Goal: Use online tool/utility: Utilize a website feature to perform a specific function

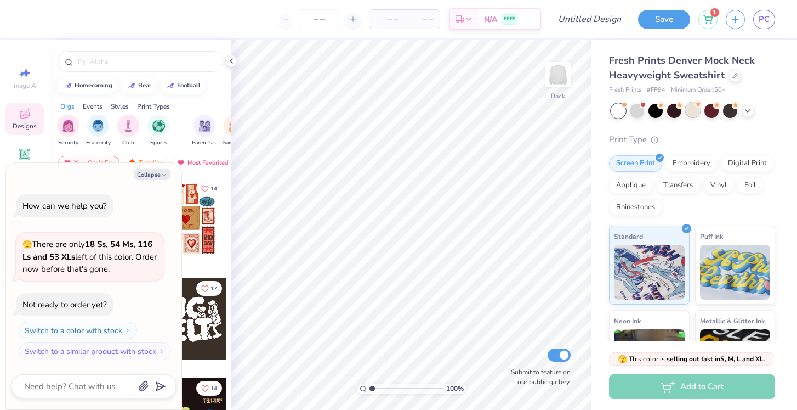
click at [697, 107] on div at bounding box center [693, 110] width 14 height 14
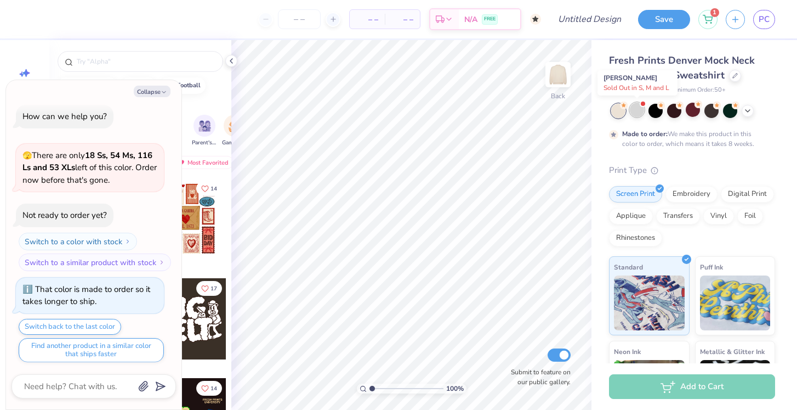
click at [644, 110] on div at bounding box center [637, 110] width 14 height 14
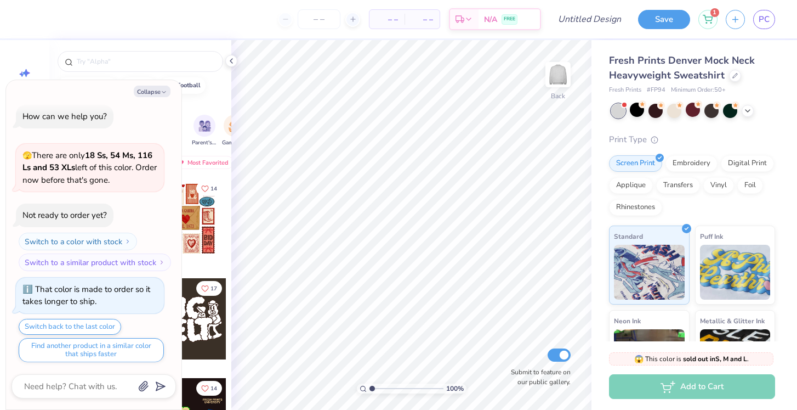
scroll to position [214, 0]
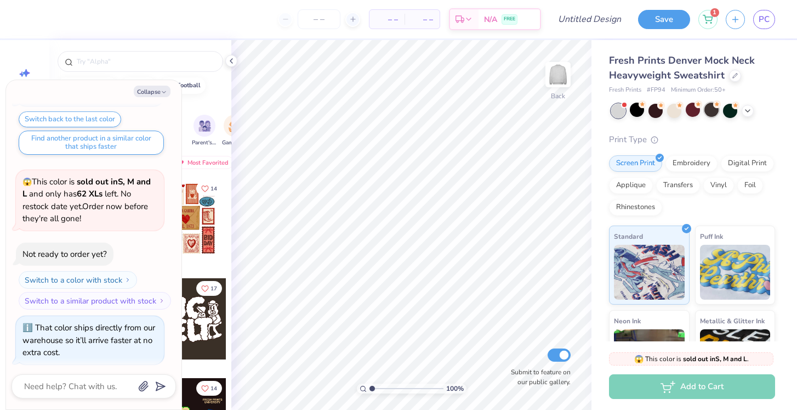
click at [717, 111] on div at bounding box center [711, 110] width 14 height 14
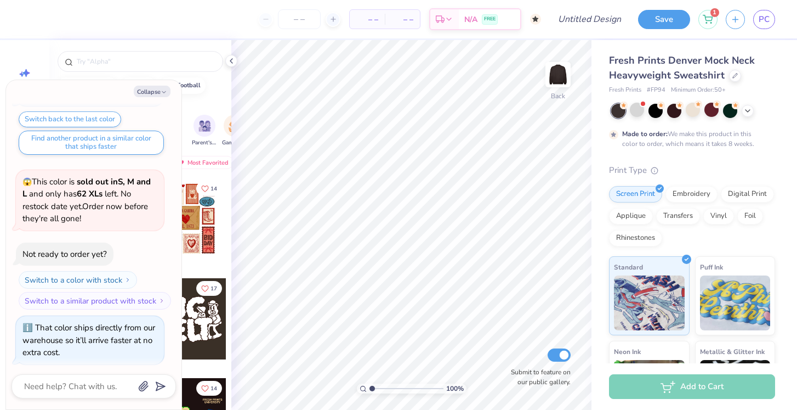
scroll to position [304, 0]
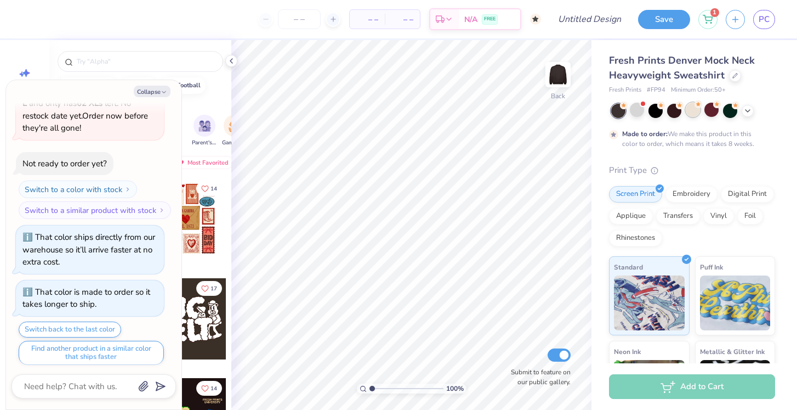
click at [693, 115] on div at bounding box center [693, 110] width 14 height 14
click at [166, 90] on icon "button" at bounding box center [164, 92] width 7 height 7
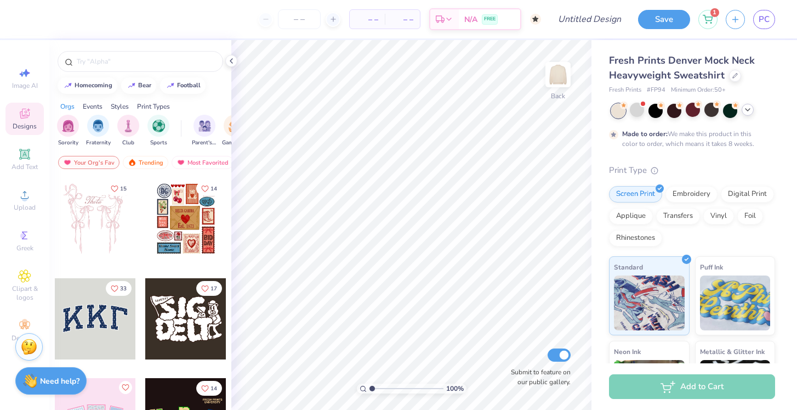
click at [748, 113] on icon at bounding box center [747, 109] width 9 height 9
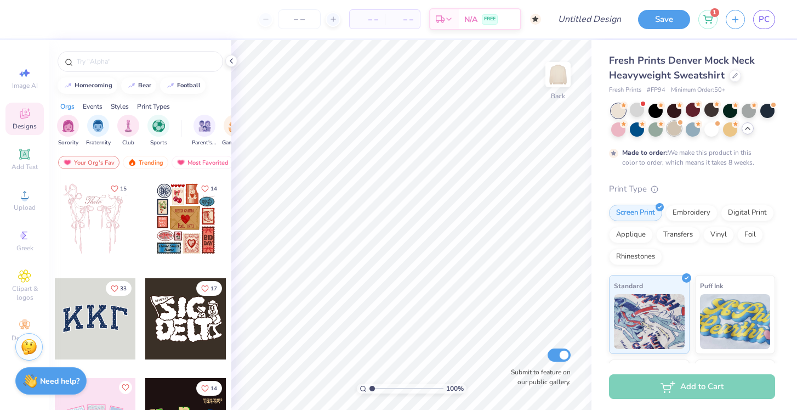
click at [670, 126] on div at bounding box center [674, 128] width 14 height 14
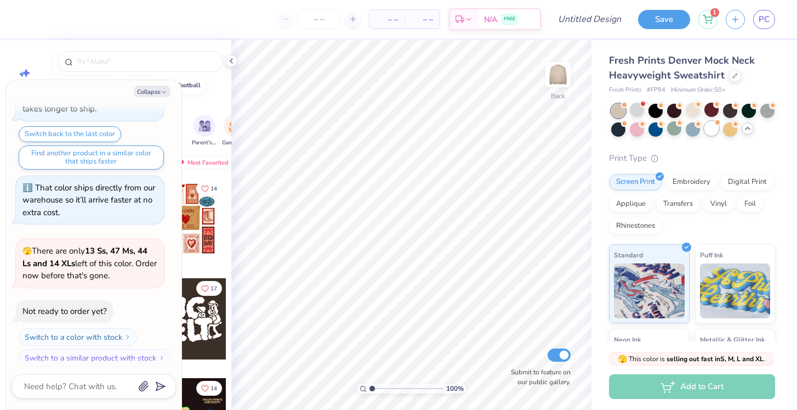
click at [712, 133] on div at bounding box center [711, 128] width 14 height 14
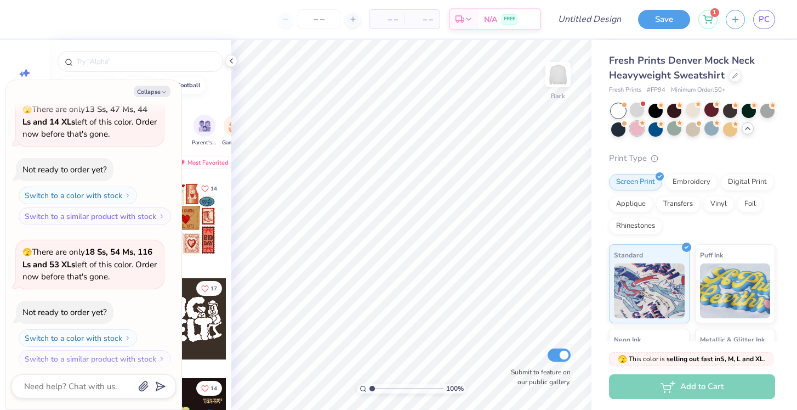
click at [632, 127] on div at bounding box center [637, 128] width 14 height 14
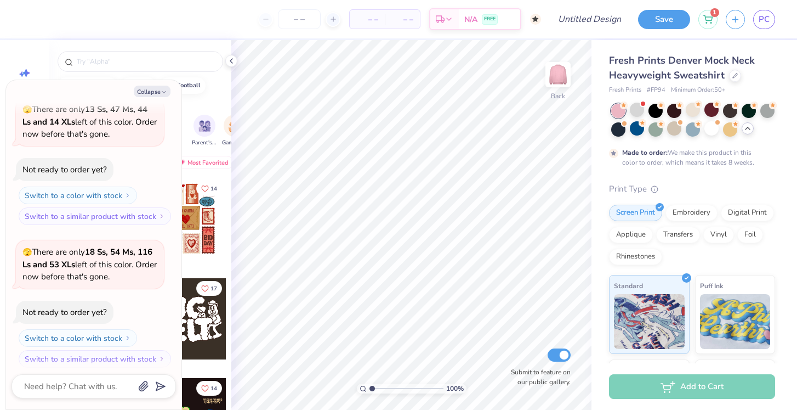
scroll to position [731, 0]
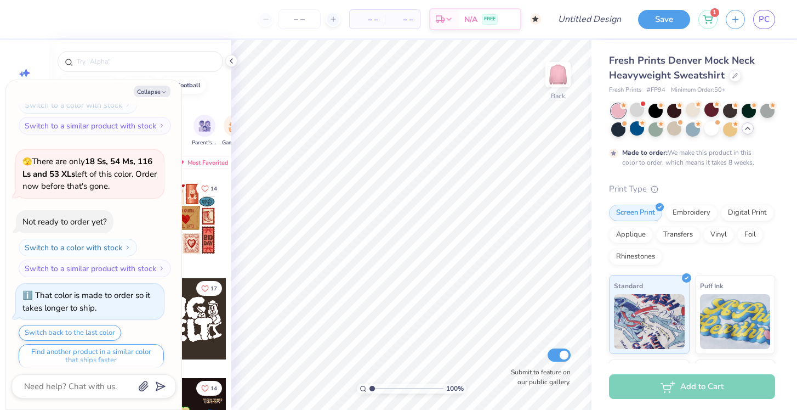
click at [694, 137] on div "Made to order: We make this product in this color to order, which means it take…" at bounding box center [692, 136] width 166 height 64
click at [693, 130] on div at bounding box center [693, 128] width 14 height 14
click at [768, 112] on div at bounding box center [767, 110] width 14 height 14
click at [691, 105] on div at bounding box center [693, 110] width 14 height 14
click at [164, 89] on icon "button" at bounding box center [164, 92] width 7 height 7
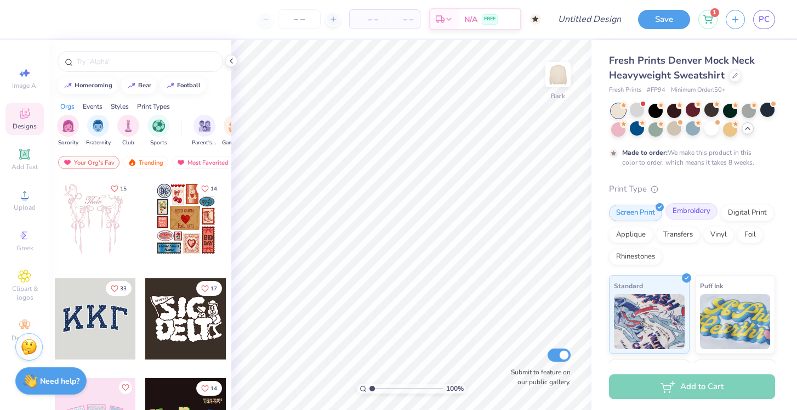
click at [704, 219] on div "Embroidery" at bounding box center [692, 211] width 52 height 16
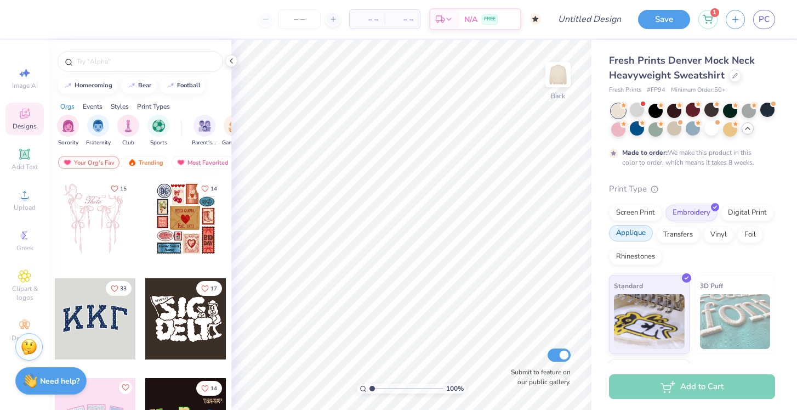
click at [641, 236] on div "Applique" at bounding box center [631, 233] width 44 height 16
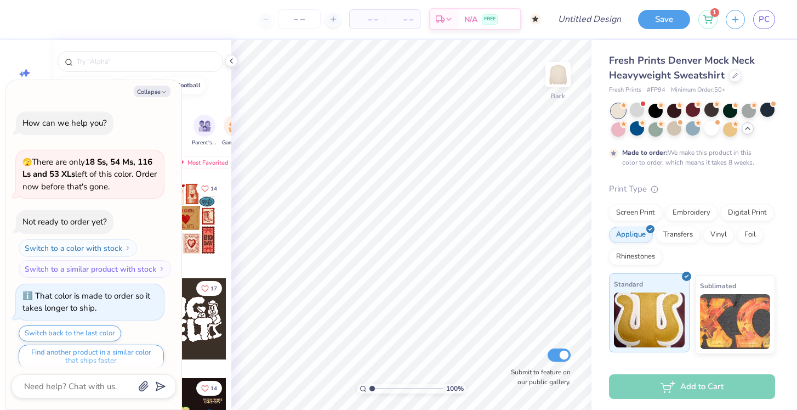
scroll to position [797, 0]
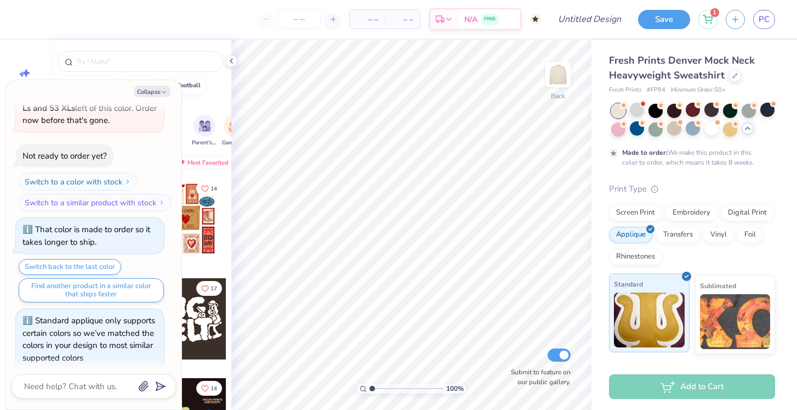
click at [666, 301] on img at bounding box center [649, 319] width 71 height 55
click at [161, 90] on icon "button" at bounding box center [164, 92] width 7 height 7
type textarea "x"
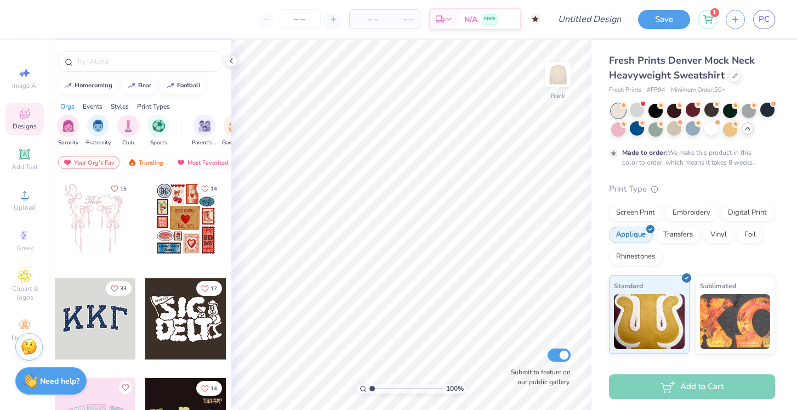
click at [94, 310] on div at bounding box center [95, 318] width 81 height 81
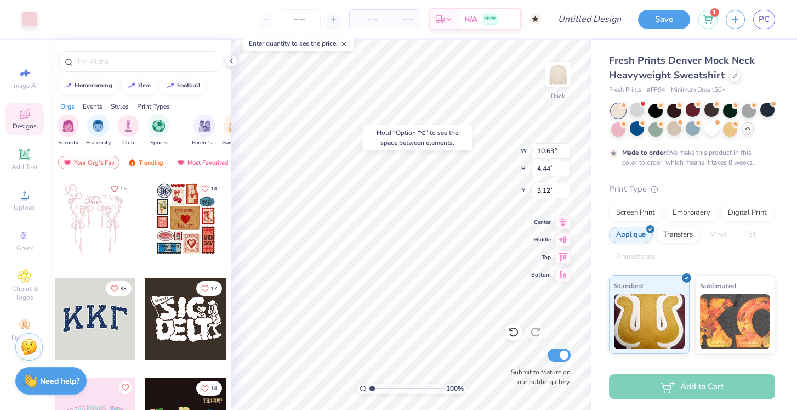
type input "3.00"
type input "10.72"
type input "4.57"
type input "3.09"
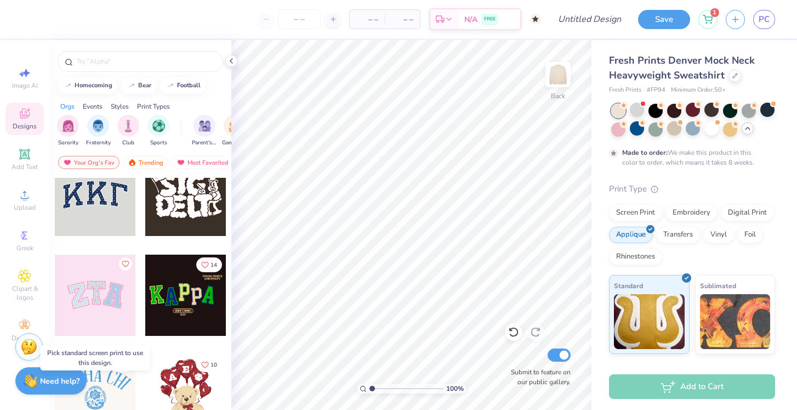
scroll to position [94, 0]
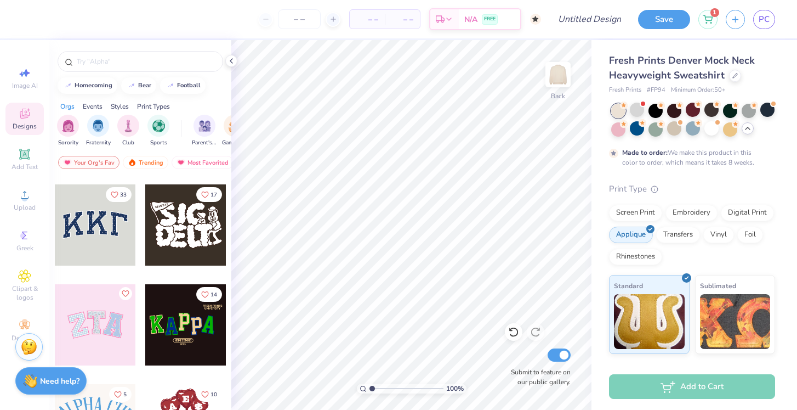
click at [102, 233] on div at bounding box center [95, 224] width 81 height 81
type input "3.00"
type input "10.63"
type input "4.44"
type input "3.12"
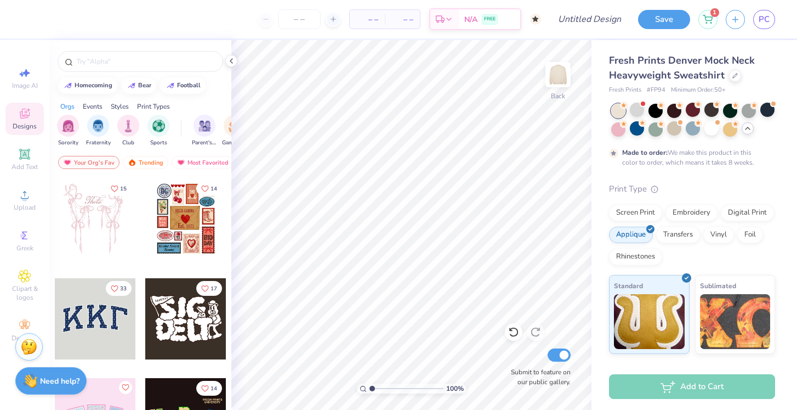
scroll to position [0, 0]
click at [96, 312] on div at bounding box center [95, 318] width 81 height 81
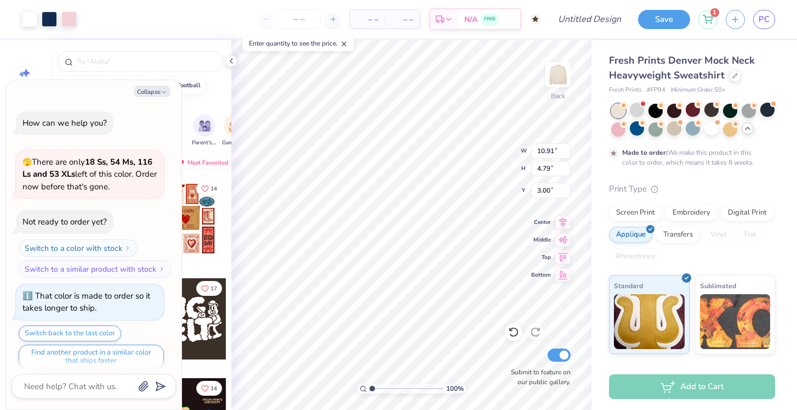
scroll to position [888, 0]
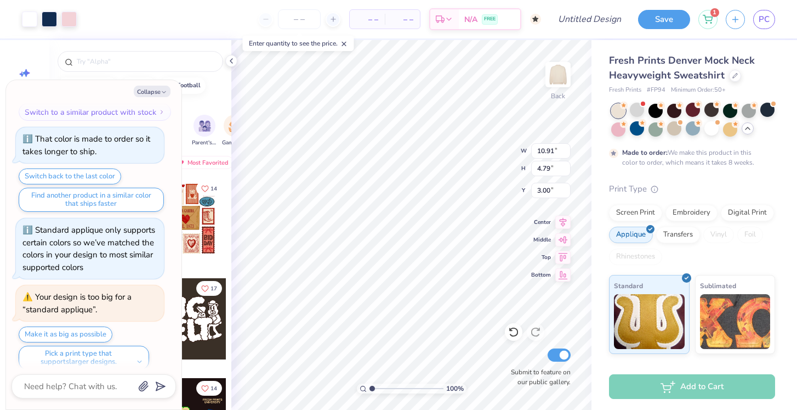
type textarea "x"
type input "2.15"
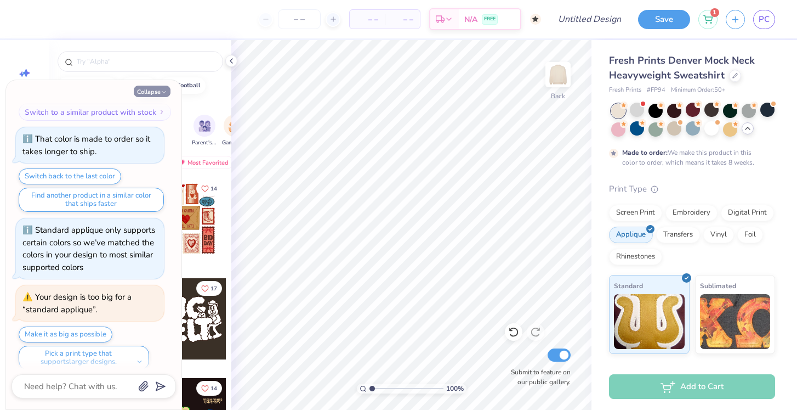
click at [146, 90] on button "Collapse" at bounding box center [152, 92] width 37 height 12
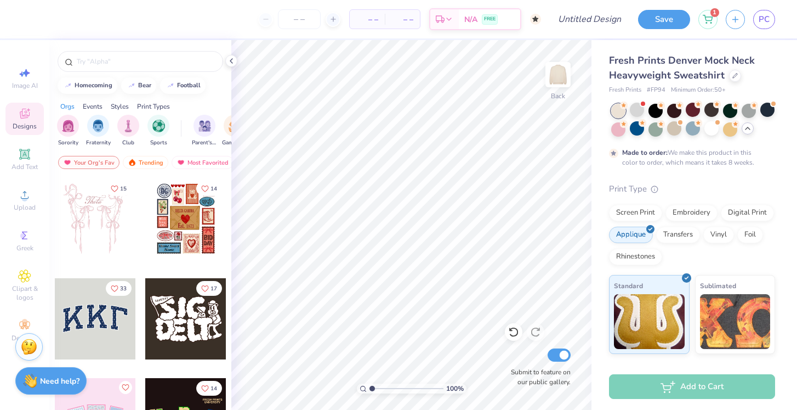
type textarea "x"
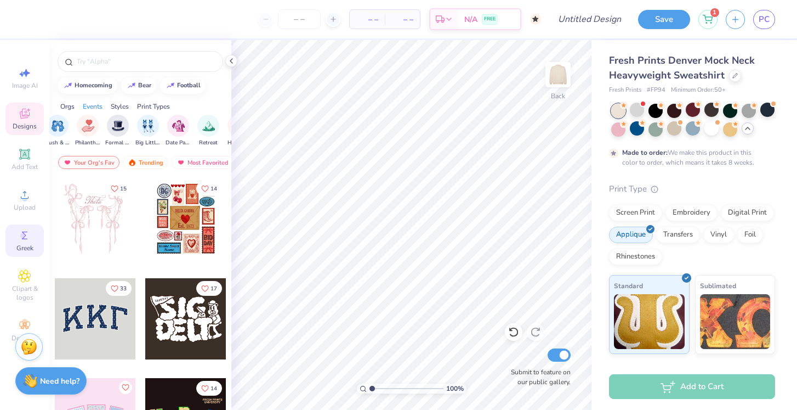
click at [24, 236] on circle at bounding box center [23, 235] width 6 height 6
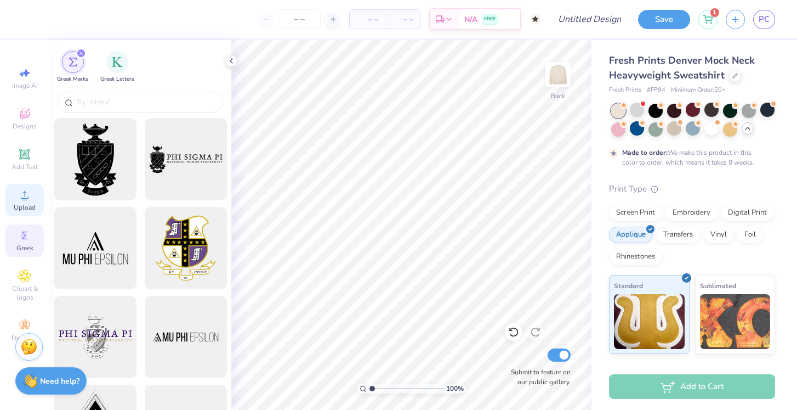
click at [25, 202] on div "Upload" at bounding box center [24, 200] width 38 height 32
click at [25, 167] on span "Add Text" at bounding box center [25, 166] width 26 height 9
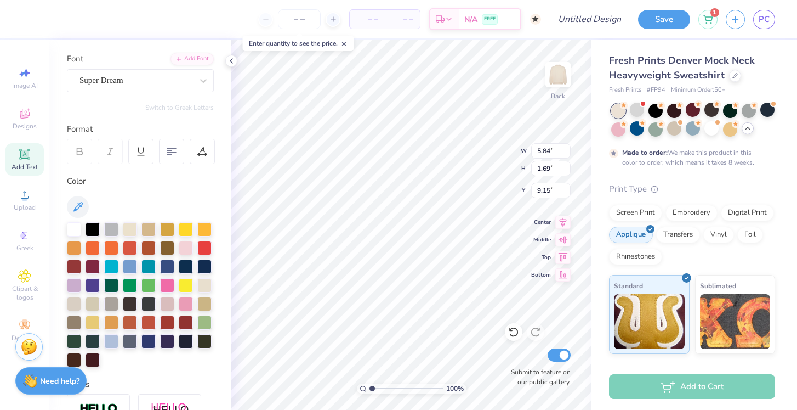
scroll to position [79, 0]
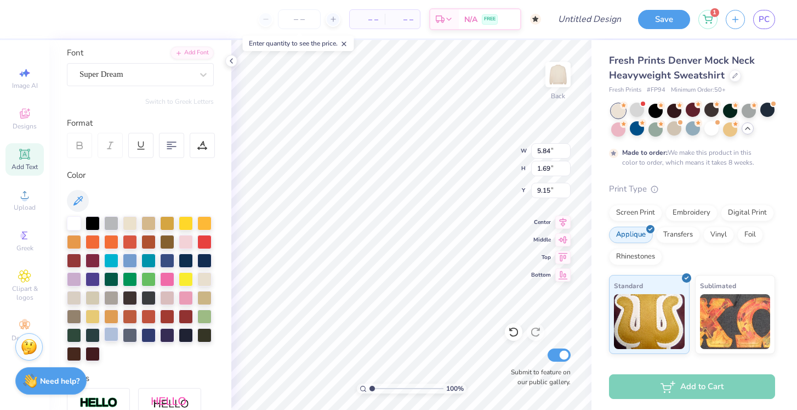
type textarea "1977"
click at [109, 328] on div at bounding box center [111, 334] width 14 height 14
click at [131, 67] on div at bounding box center [135, 74] width 113 height 15
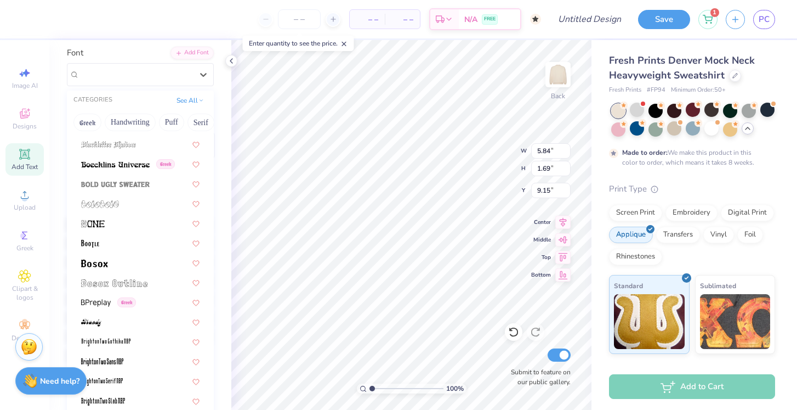
scroll to position [677, 0]
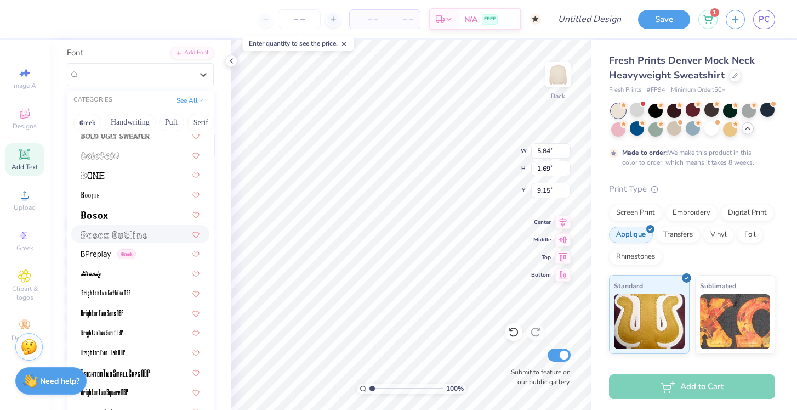
click at [126, 235] on img at bounding box center [114, 235] width 66 height 8
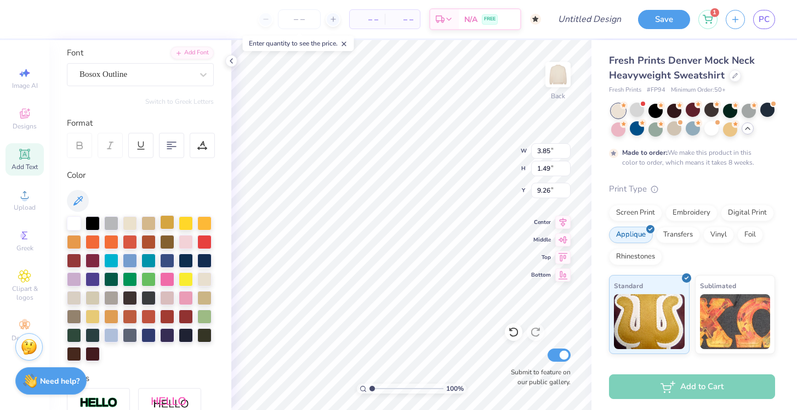
type input "3.00"
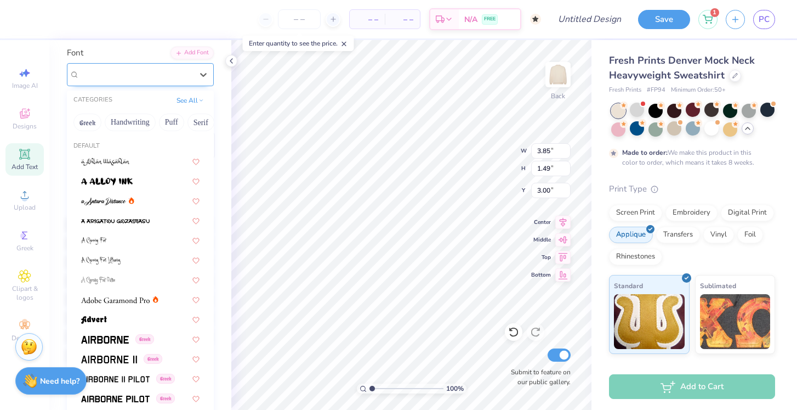
click at [139, 75] on div "Bosox Outline" at bounding box center [135, 74] width 115 height 17
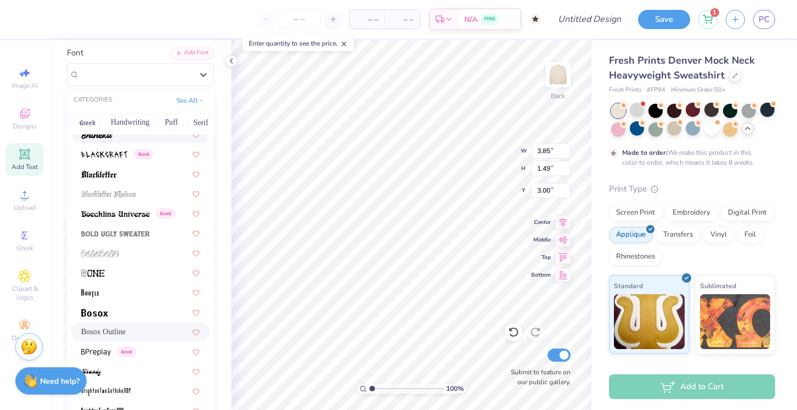
scroll to position [581, 0]
click at [111, 231] on img at bounding box center [115, 233] width 69 height 8
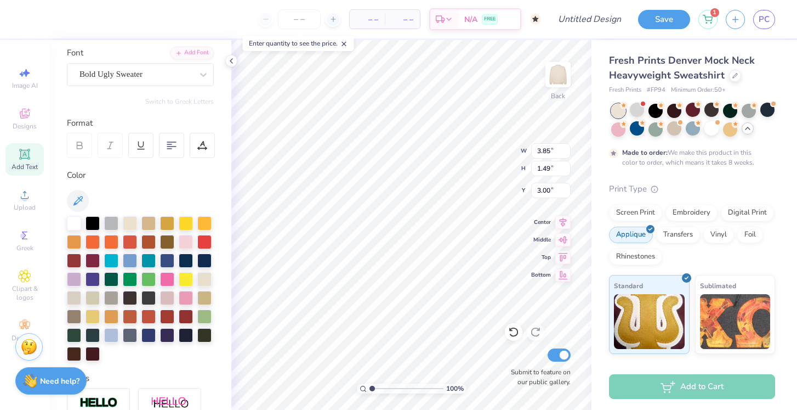
type input "3.97"
type input "1.73"
type input "2.88"
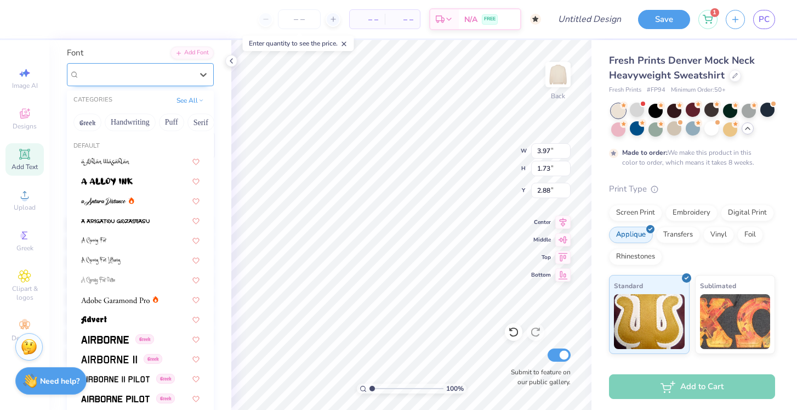
click at [143, 71] on span "Bold Ugly Sweater" at bounding box center [110, 74] width 63 height 13
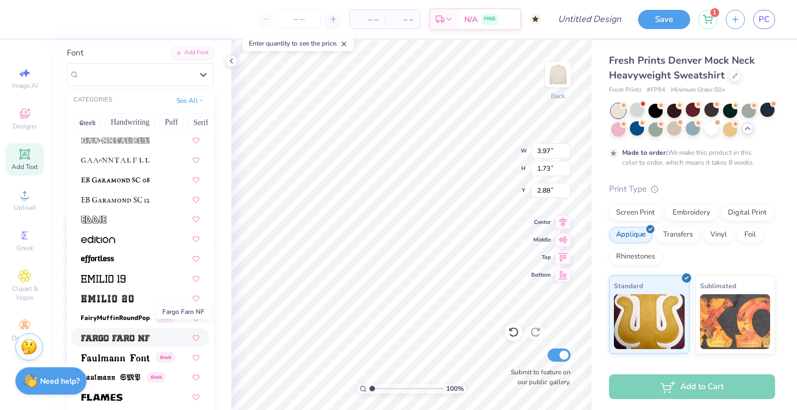
scroll to position [2154, 0]
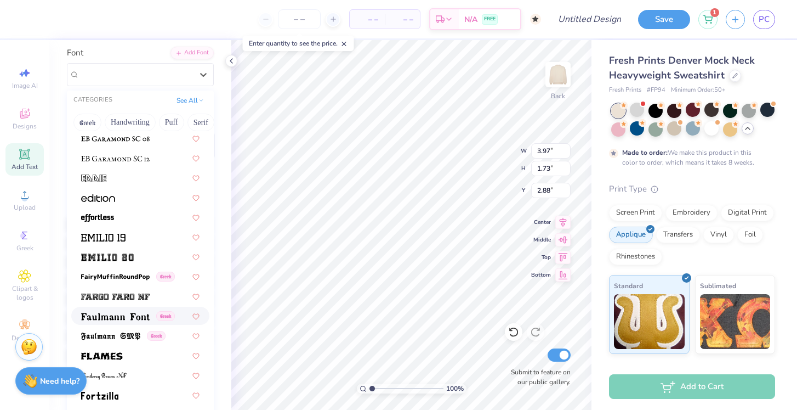
click at [110, 299] on img at bounding box center [115, 297] width 69 height 8
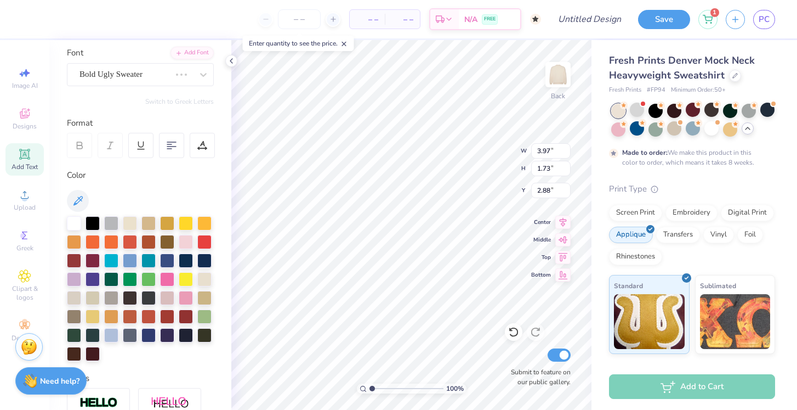
type input "5.13"
type input "1.84"
type input "2.83"
click at [161, 77] on div "Fargo Faro NF" at bounding box center [135, 74] width 115 height 17
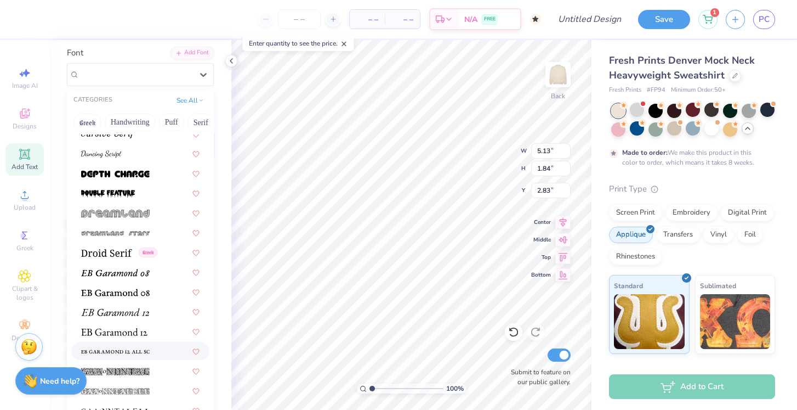
scroll to position [1847, 0]
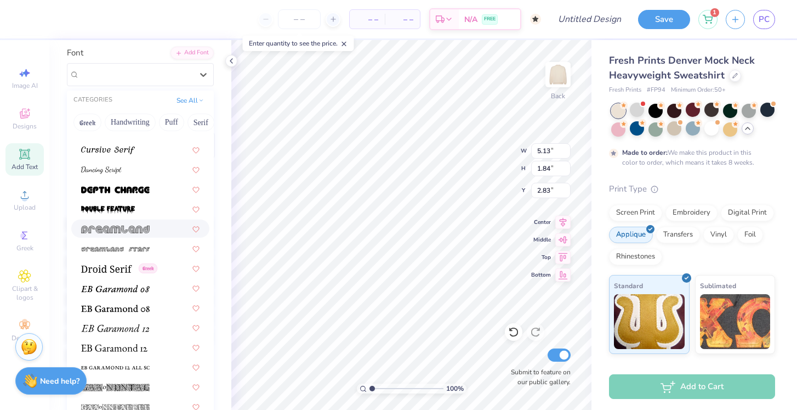
click at [139, 236] on div at bounding box center [140, 228] width 138 height 18
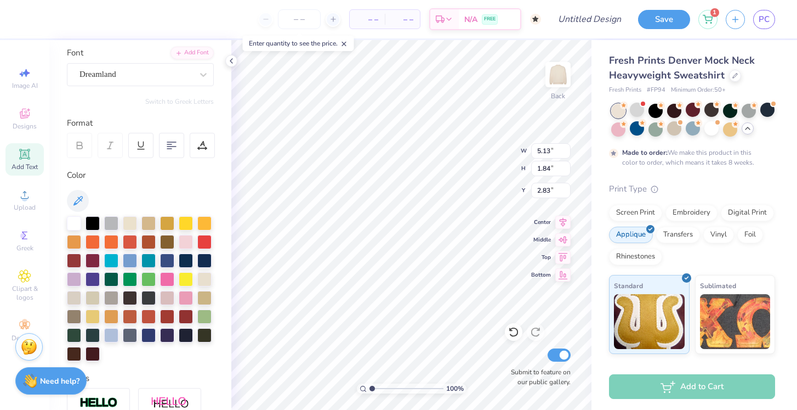
type input "5.67"
type input "1.69"
type input "2.90"
click at [148, 83] on div "Dreamland" at bounding box center [140, 74] width 147 height 23
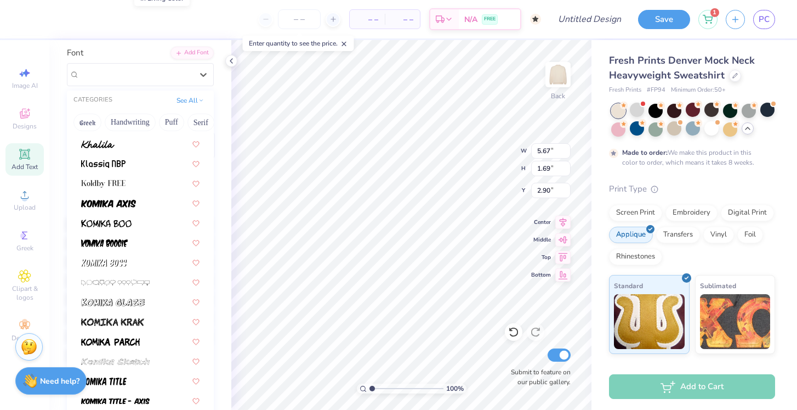
scroll to position [3114, 0]
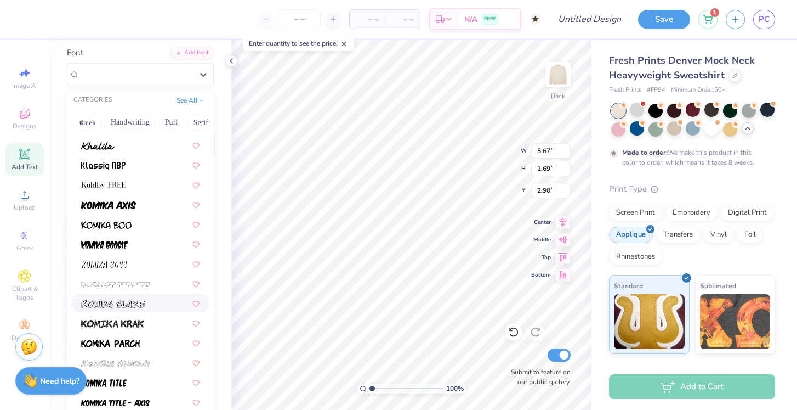
click at [120, 300] on img at bounding box center [113, 304] width 64 height 8
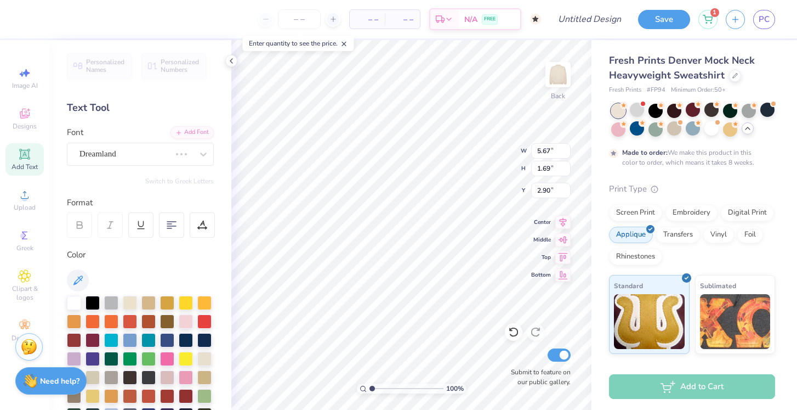
scroll to position [-4, 0]
type input "5.31"
type input "1.98"
type input "2.75"
click at [146, 156] on div "Komika Glaze" at bounding box center [135, 153] width 115 height 17
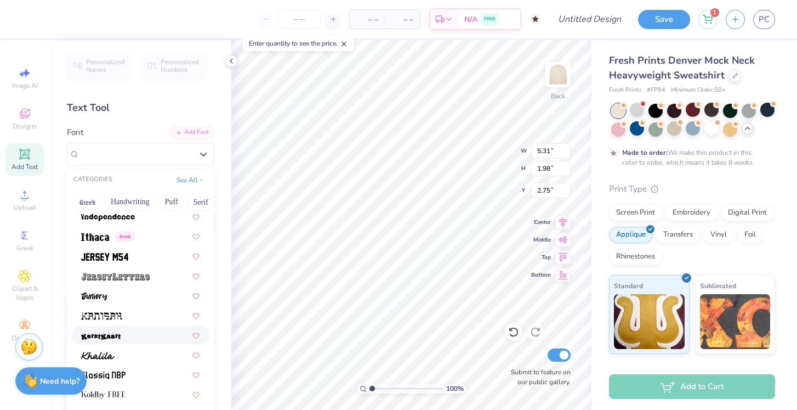
scroll to position [3420, 0]
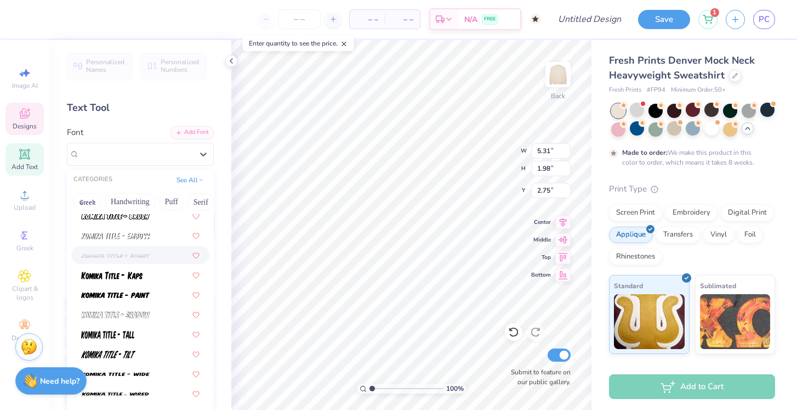
click at [26, 120] on icon at bounding box center [24, 113] width 13 height 13
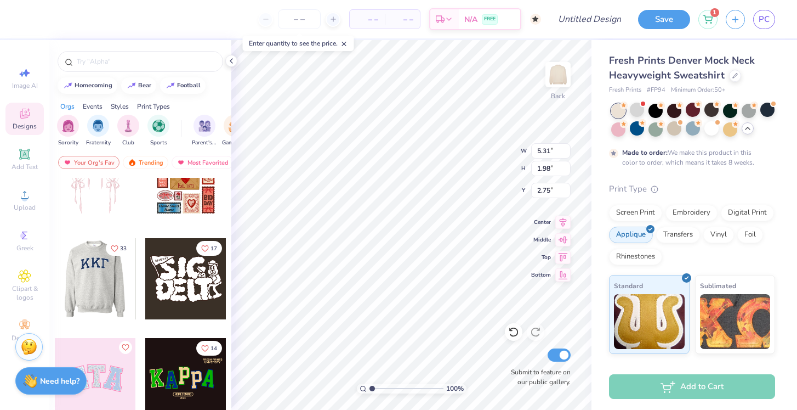
scroll to position [39, 0]
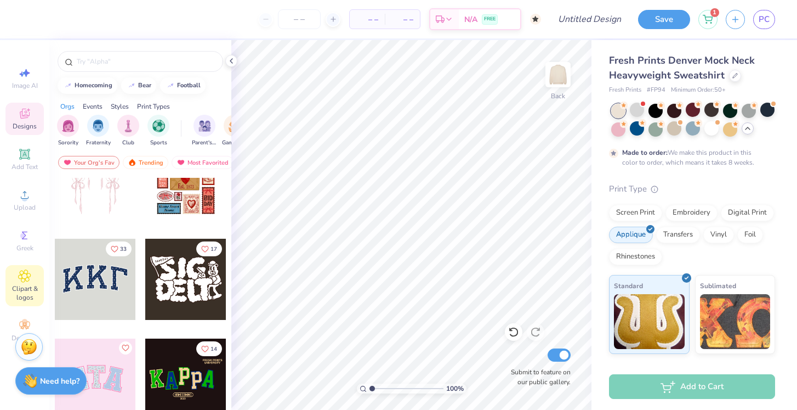
click at [26, 281] on icon at bounding box center [24, 275] width 13 height 13
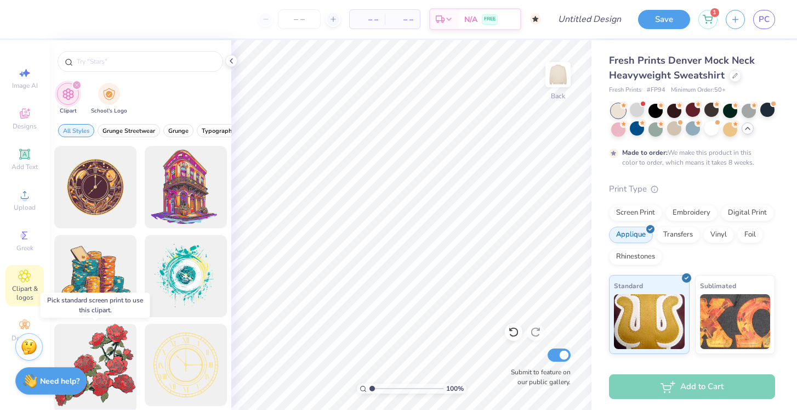
scroll to position [0, 0]
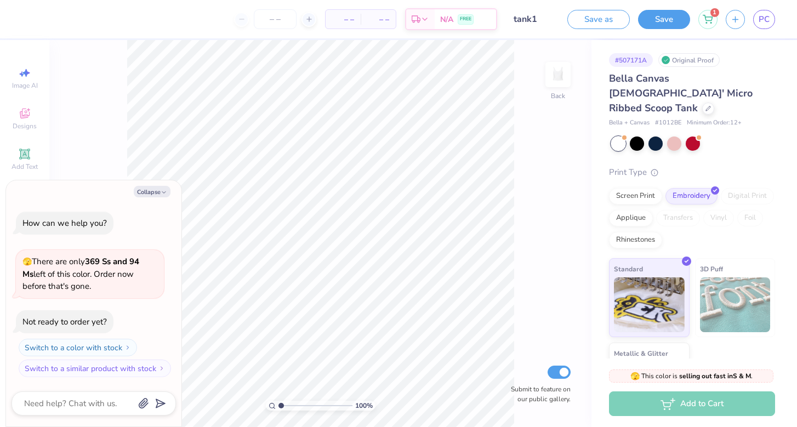
type textarea "x"
